Goal: Task Accomplishment & Management: Manage account settings

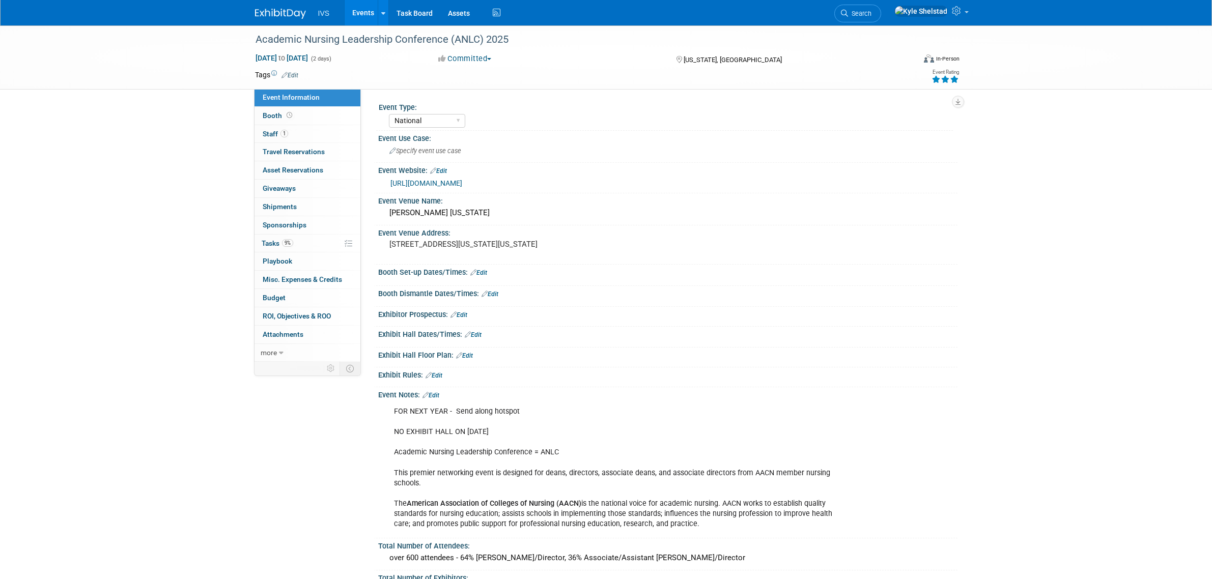
select select "National"
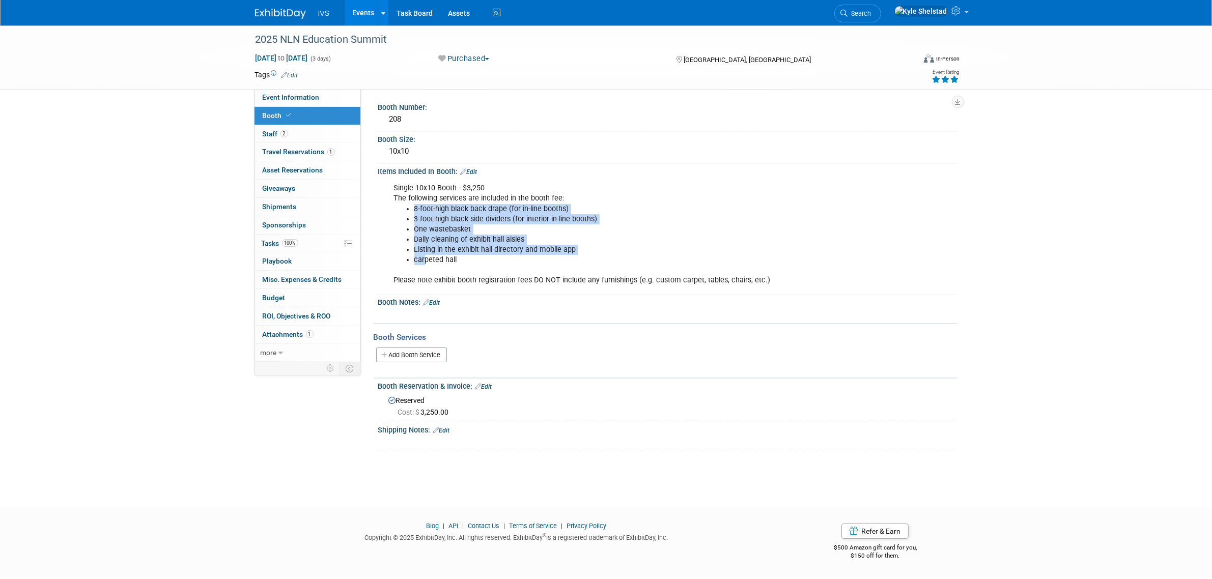
drag, startPoint x: 433, startPoint y: 260, endPoint x: 456, endPoint y: 264, distance: 23.2
click at [456, 264] on div "Single 10x10 Booth - $3,250 The following services are included in the booth fe…" at bounding box center [616, 234] width 459 height 113
click at [334, 97] on link "Event Information" at bounding box center [308, 98] width 106 height 18
select select "National"
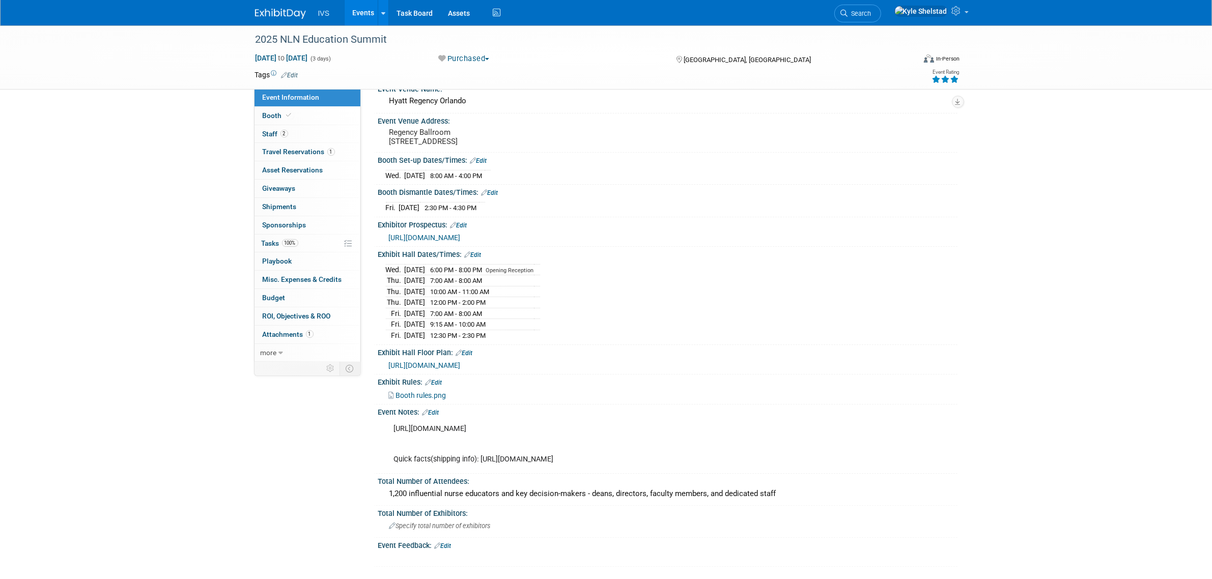
scroll to position [127, 0]
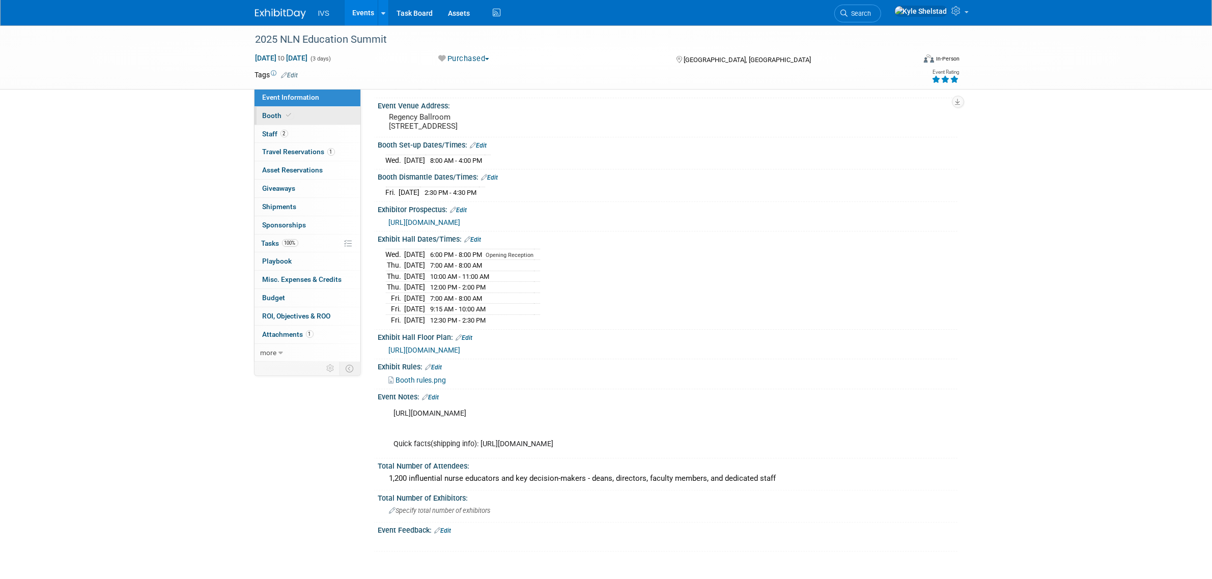
click at [301, 118] on link "Booth" at bounding box center [308, 116] width 106 height 18
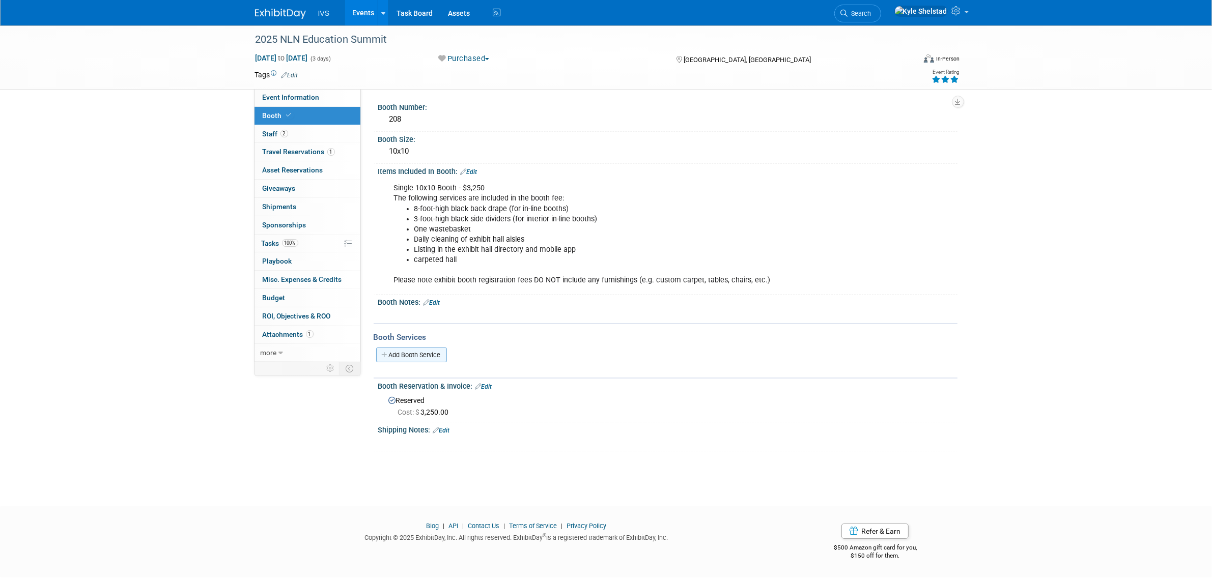
click at [433, 359] on link "Add Booth Service" at bounding box center [411, 355] width 71 height 15
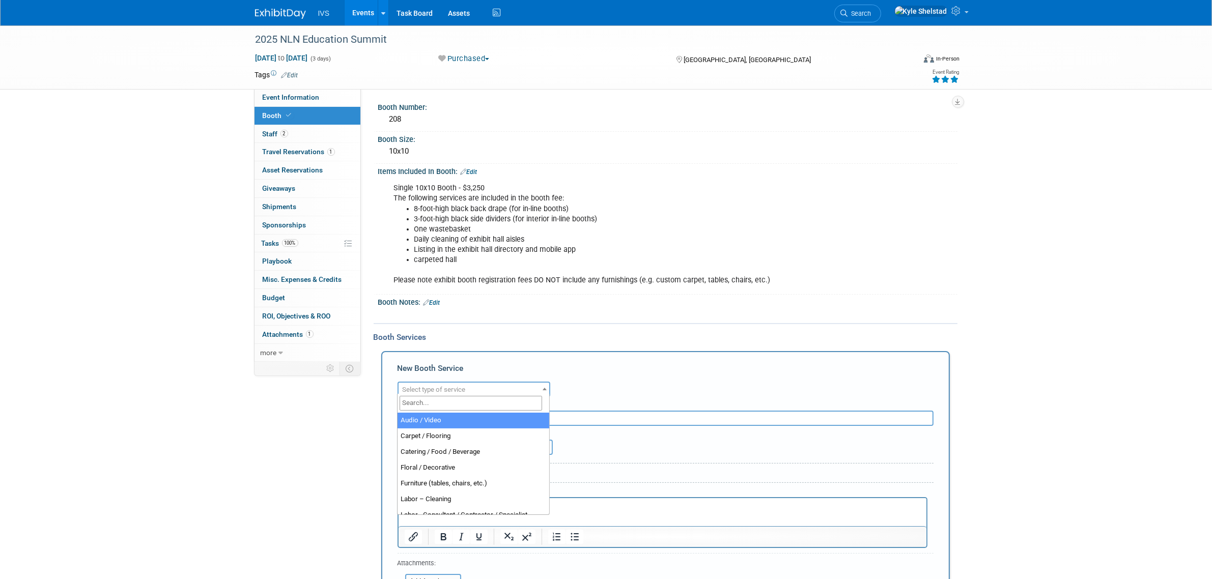
click at [443, 391] on span "Select type of service" at bounding box center [474, 390] width 151 height 14
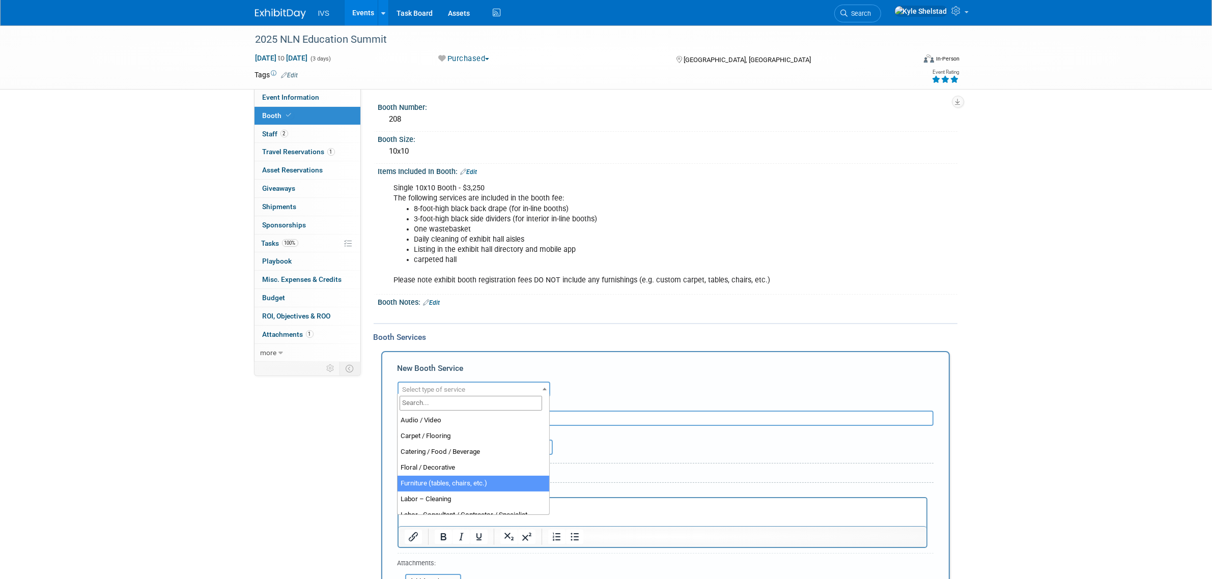
select select "6"
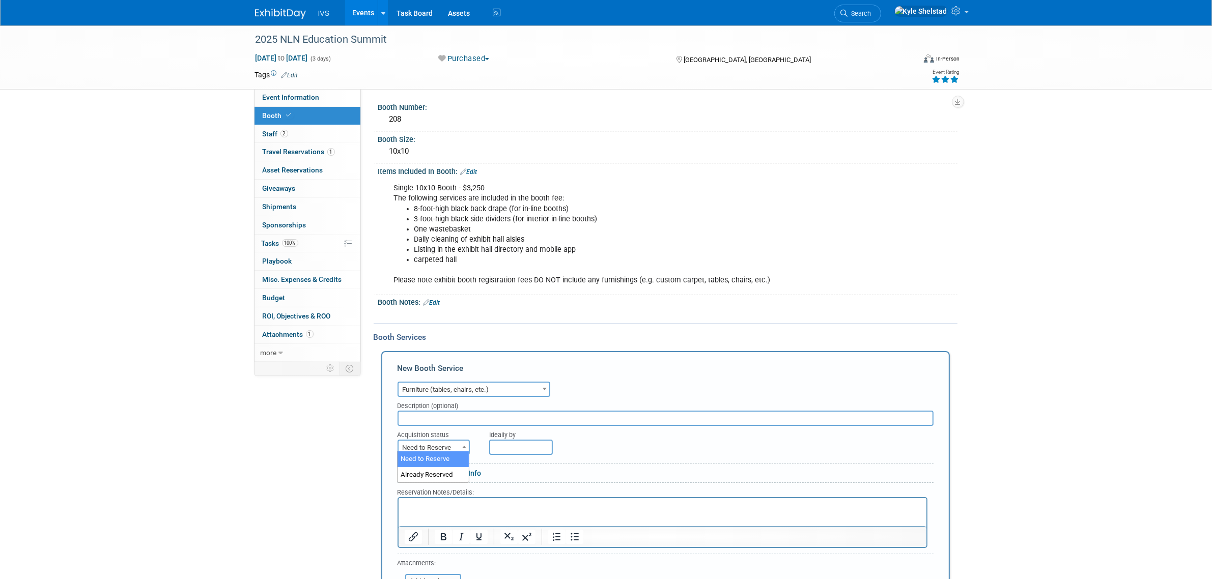
click at [456, 446] on span "Need to Reserve" at bounding box center [434, 448] width 70 height 14
select select "2"
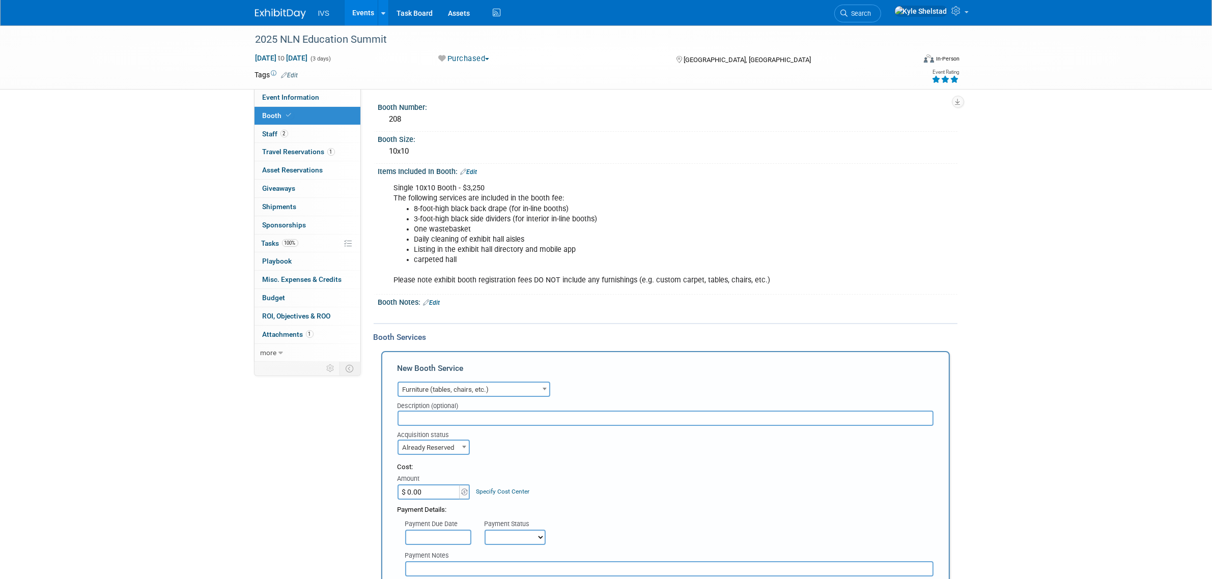
click at [428, 489] on input "$ 0.00" at bounding box center [430, 492] width 64 height 15
type input "$ 394.05"
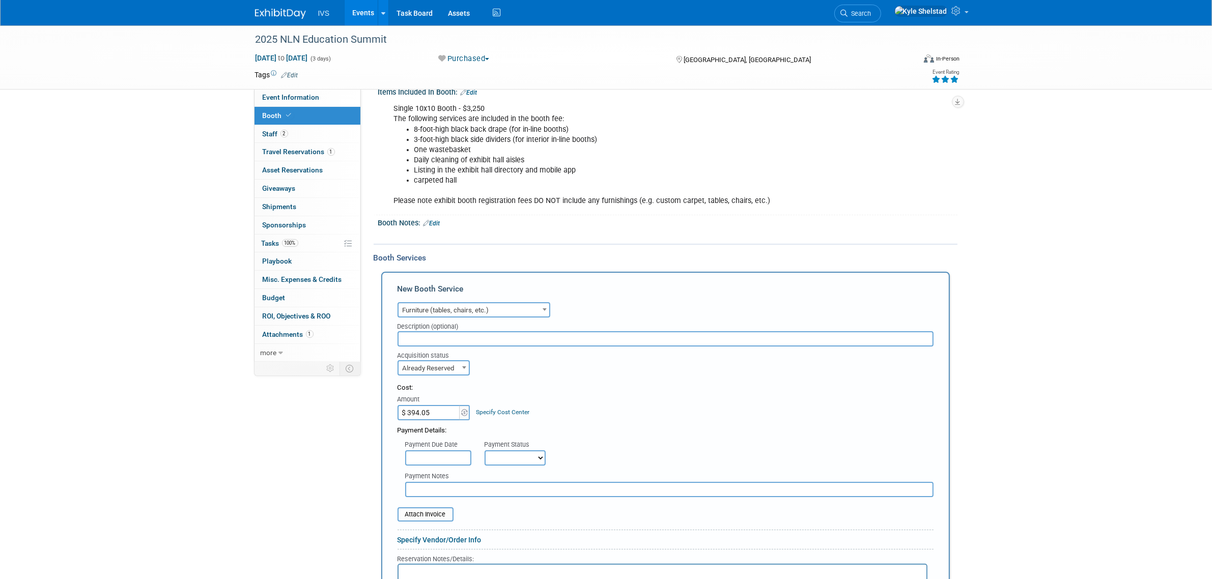
scroll to position [297, 0]
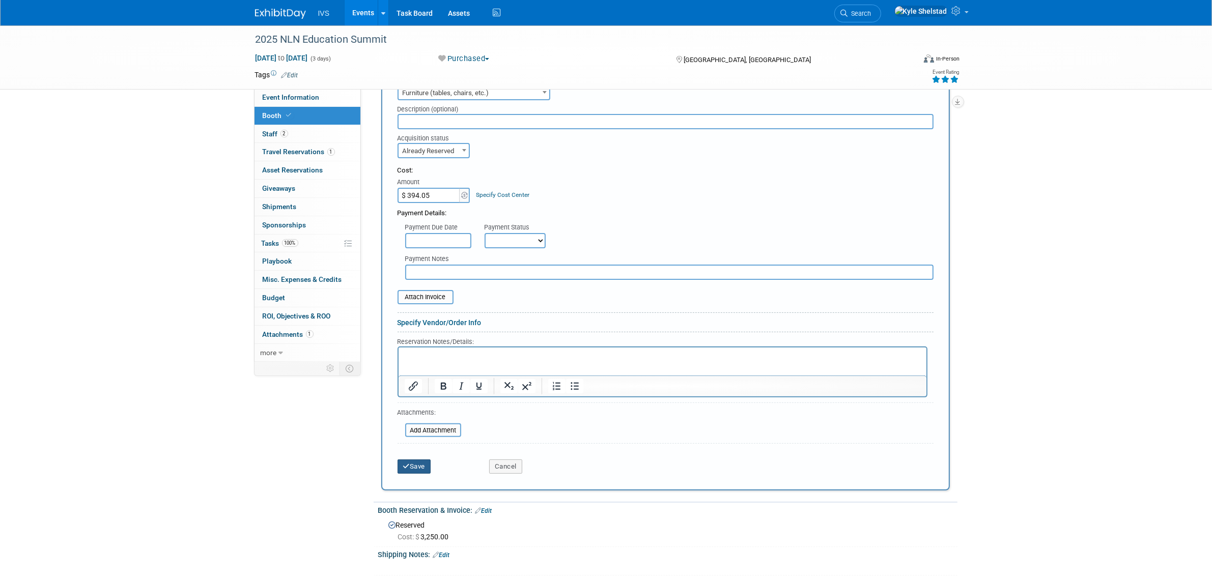
click at [414, 461] on button "Save" at bounding box center [415, 467] width 34 height 14
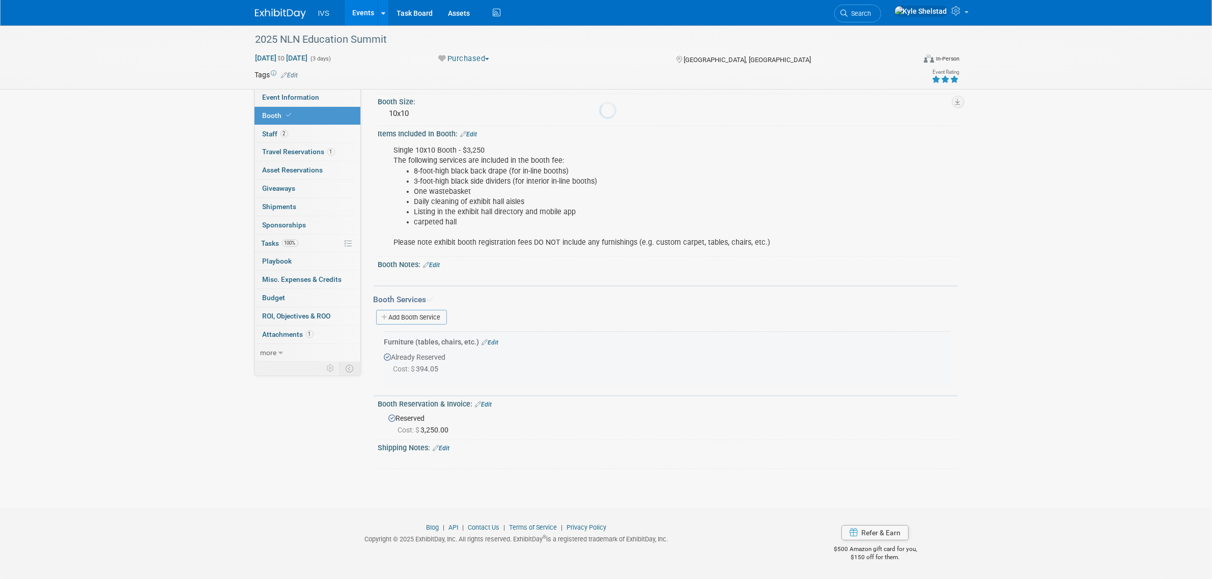
scroll to position [34, 0]
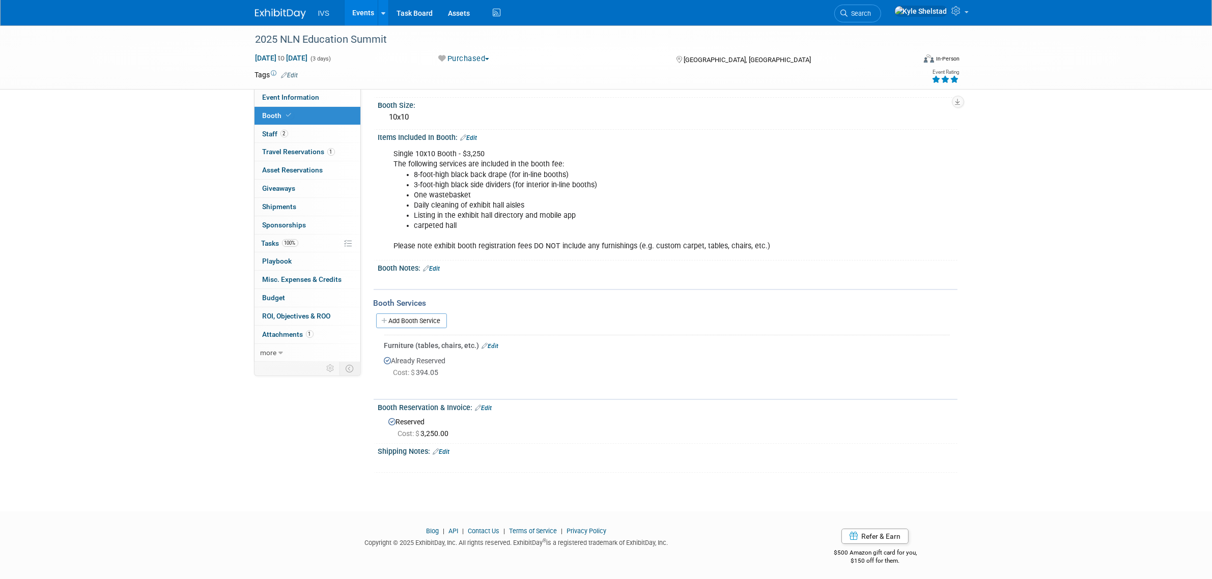
click at [373, 6] on link "Events" at bounding box center [363, 12] width 37 height 25
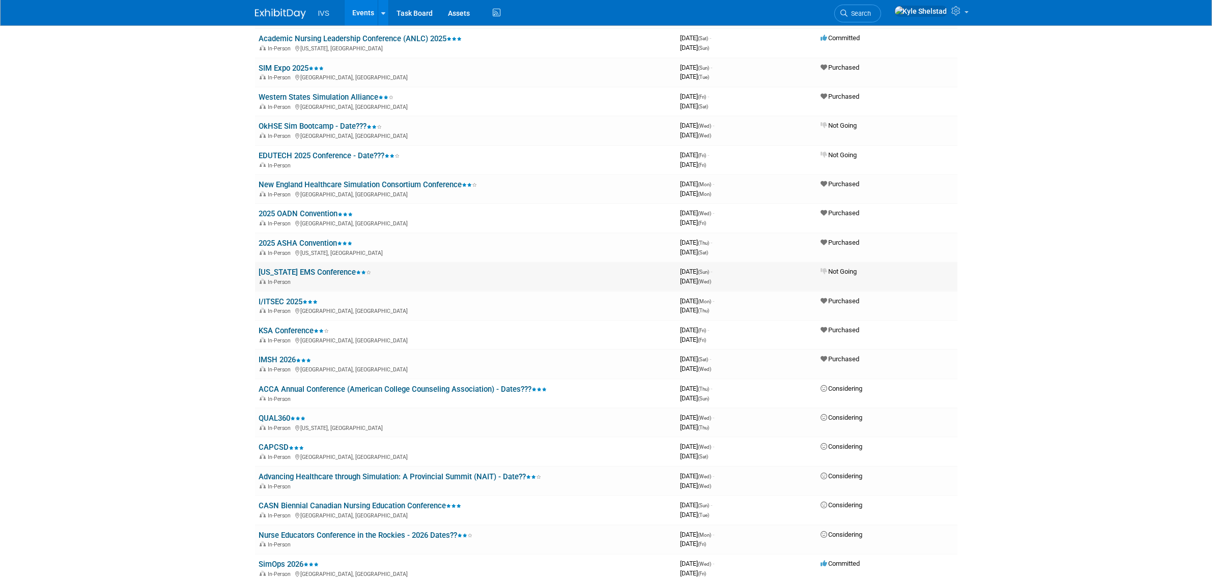
scroll to position [594, 0]
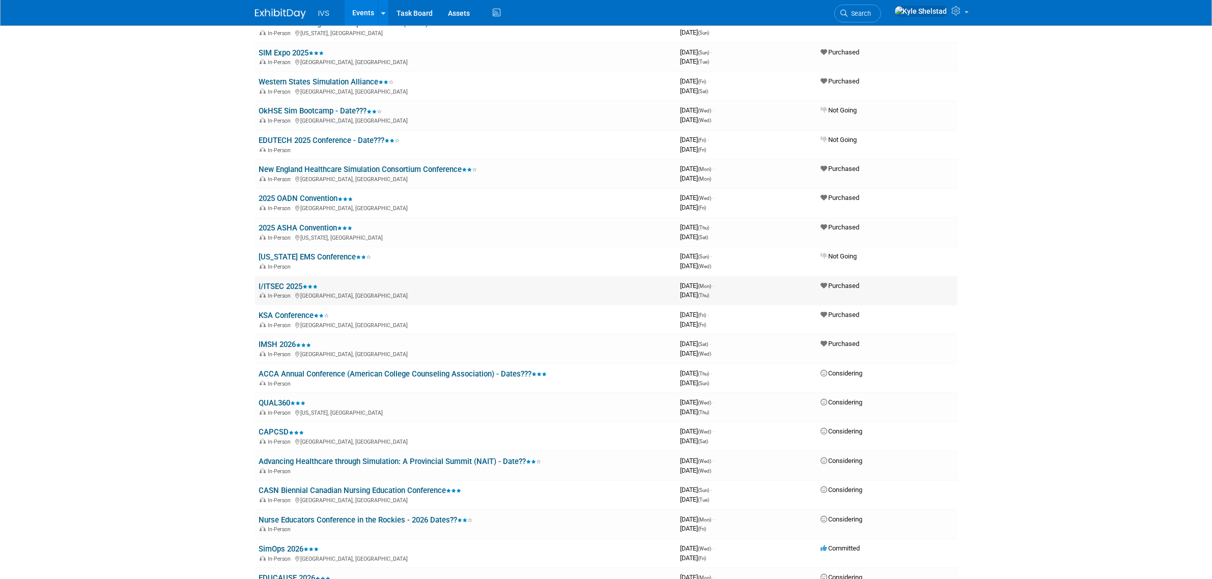
click at [289, 282] on link "I/ITSEC 2025" at bounding box center [288, 286] width 59 height 9
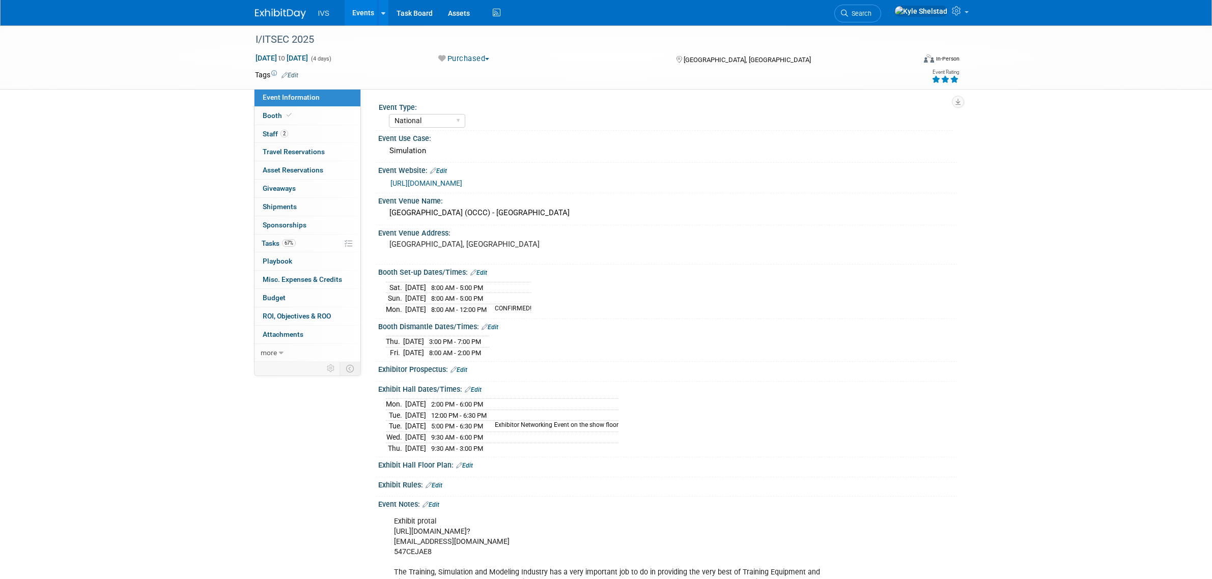
select select "National"
drag, startPoint x: 455, startPoint y: 218, endPoint x: 599, endPoint y: 221, distance: 144.6
click at [597, 220] on div "[GEOGRAPHIC_DATA] (OCCC) - [GEOGRAPHIC_DATA]" at bounding box center [667, 213] width 579 height 17
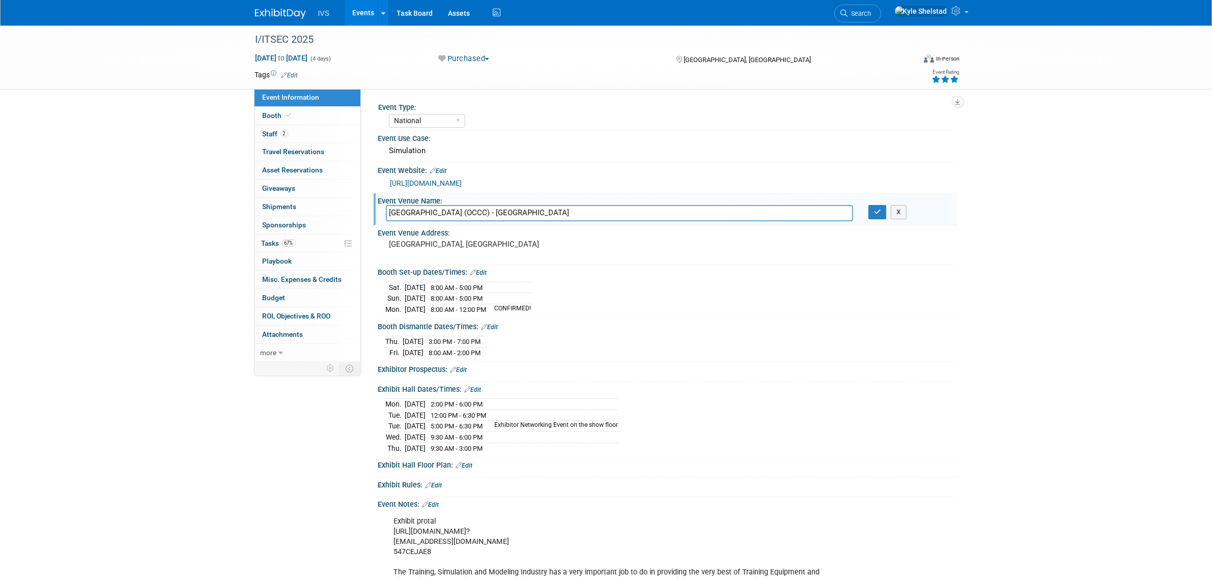
drag, startPoint x: 395, startPoint y: 355, endPoint x: 497, endPoint y: 350, distance: 102.5
click at [489, 352] on tr "[DATE] 8:00 AM - 2:00 PM" at bounding box center [437, 352] width 103 height 11
drag, startPoint x: 452, startPoint y: 342, endPoint x: 483, endPoint y: 341, distance: 30.6
click at [481, 341] on span "3:00 PM - 7:00 PM" at bounding box center [455, 342] width 52 height 8
click at [464, 339] on span "3:00 PM - 7:00 PM" at bounding box center [455, 342] width 52 height 8
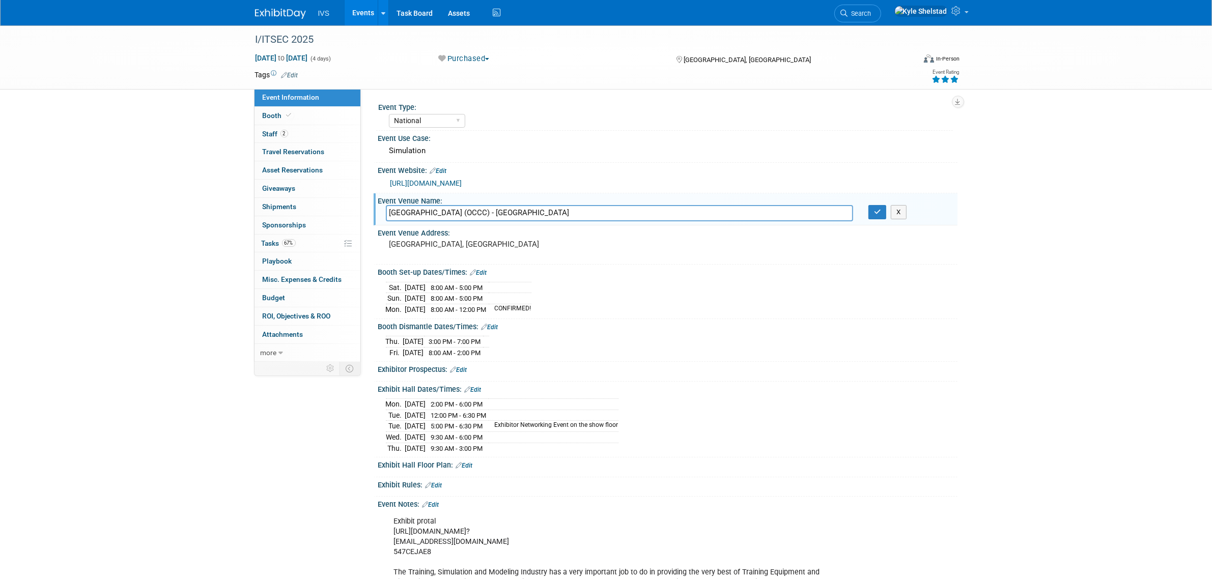
drag, startPoint x: 449, startPoint y: 342, endPoint x: 456, endPoint y: 344, distance: 7.4
click at [449, 342] on span "3:00 PM - 7:00 PM" at bounding box center [455, 342] width 52 height 8
click at [880, 212] on icon "button" at bounding box center [877, 212] width 7 height 7
